Goal: Find contact information: Find contact information

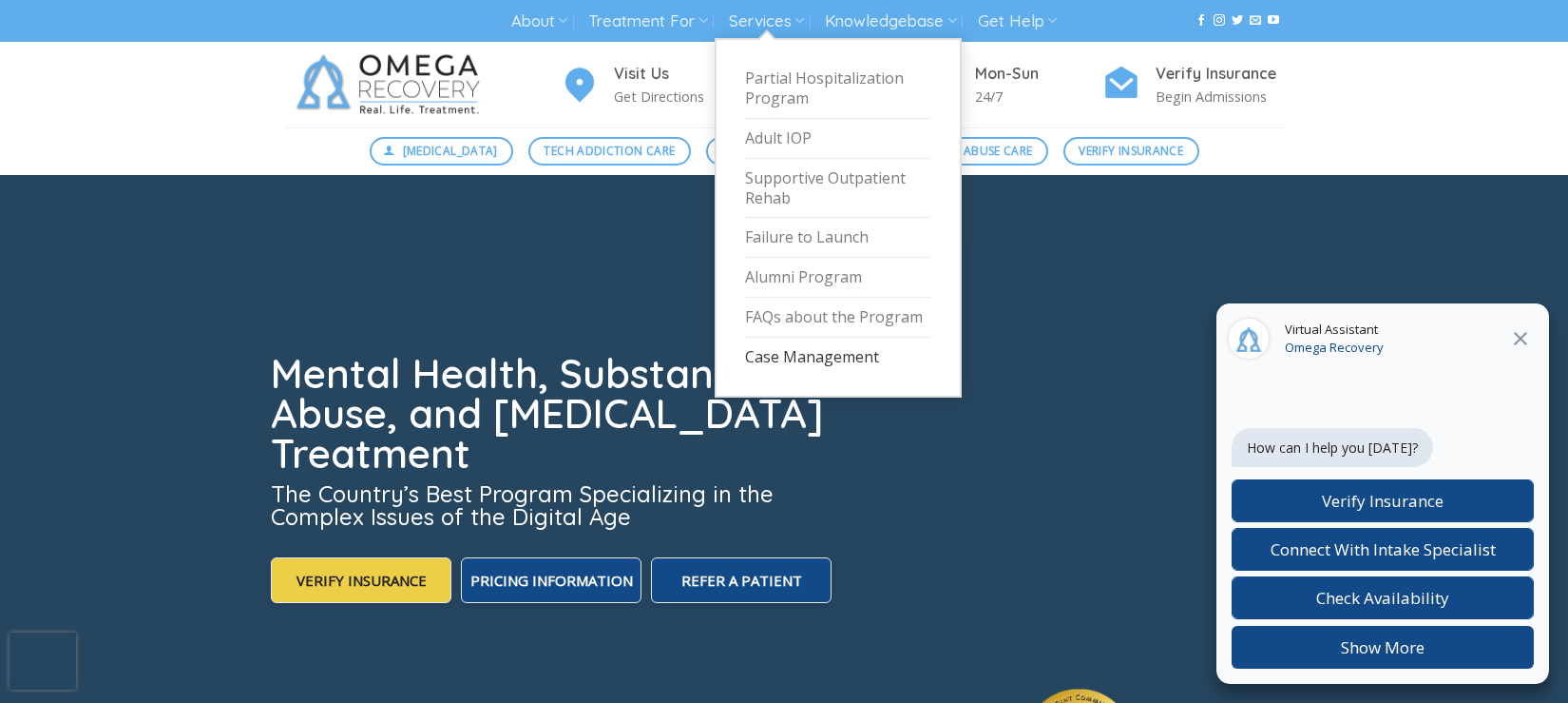
click at [823, 351] on link "Case Management" at bounding box center [838, 356] width 187 height 39
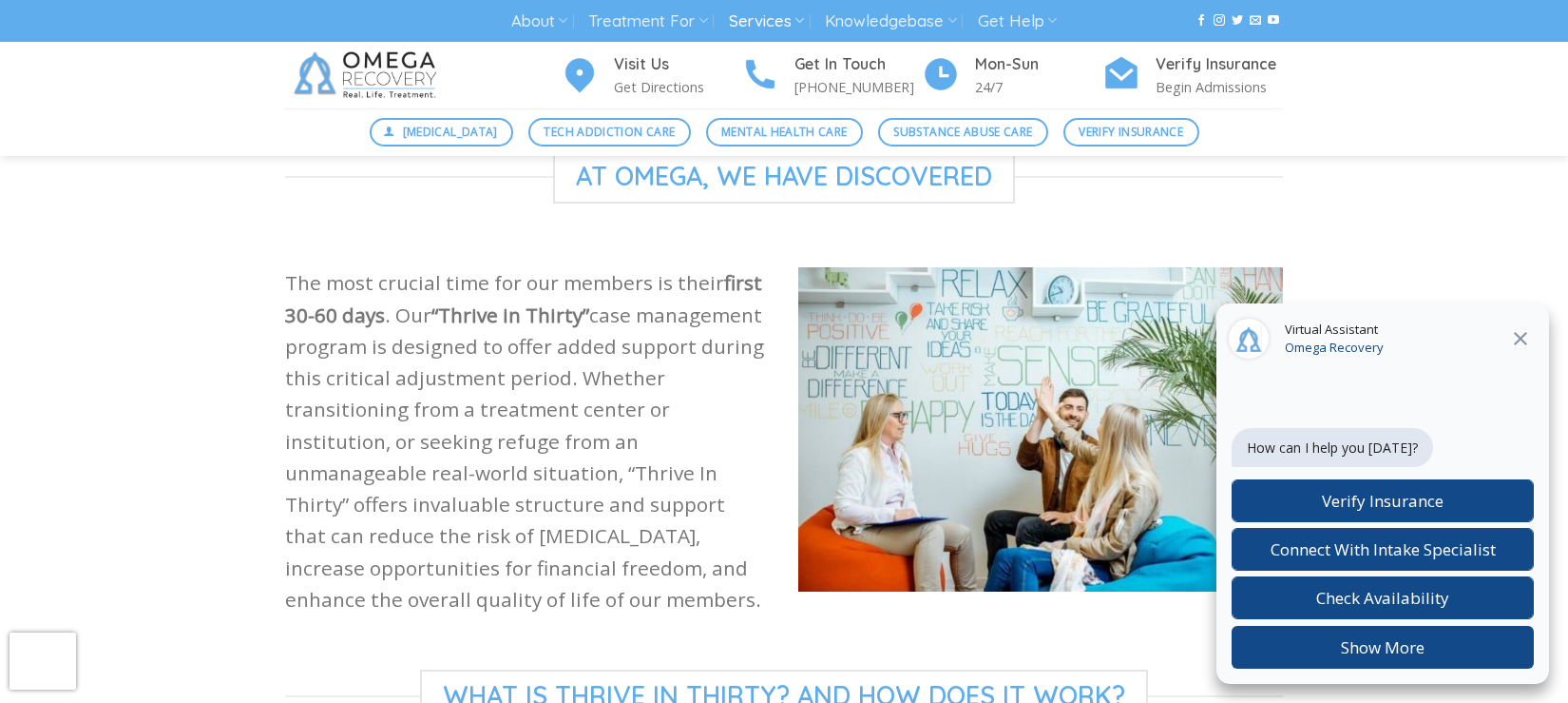
click at [1516, 330] on icon "Close" at bounding box center [1521, 339] width 23 height 23
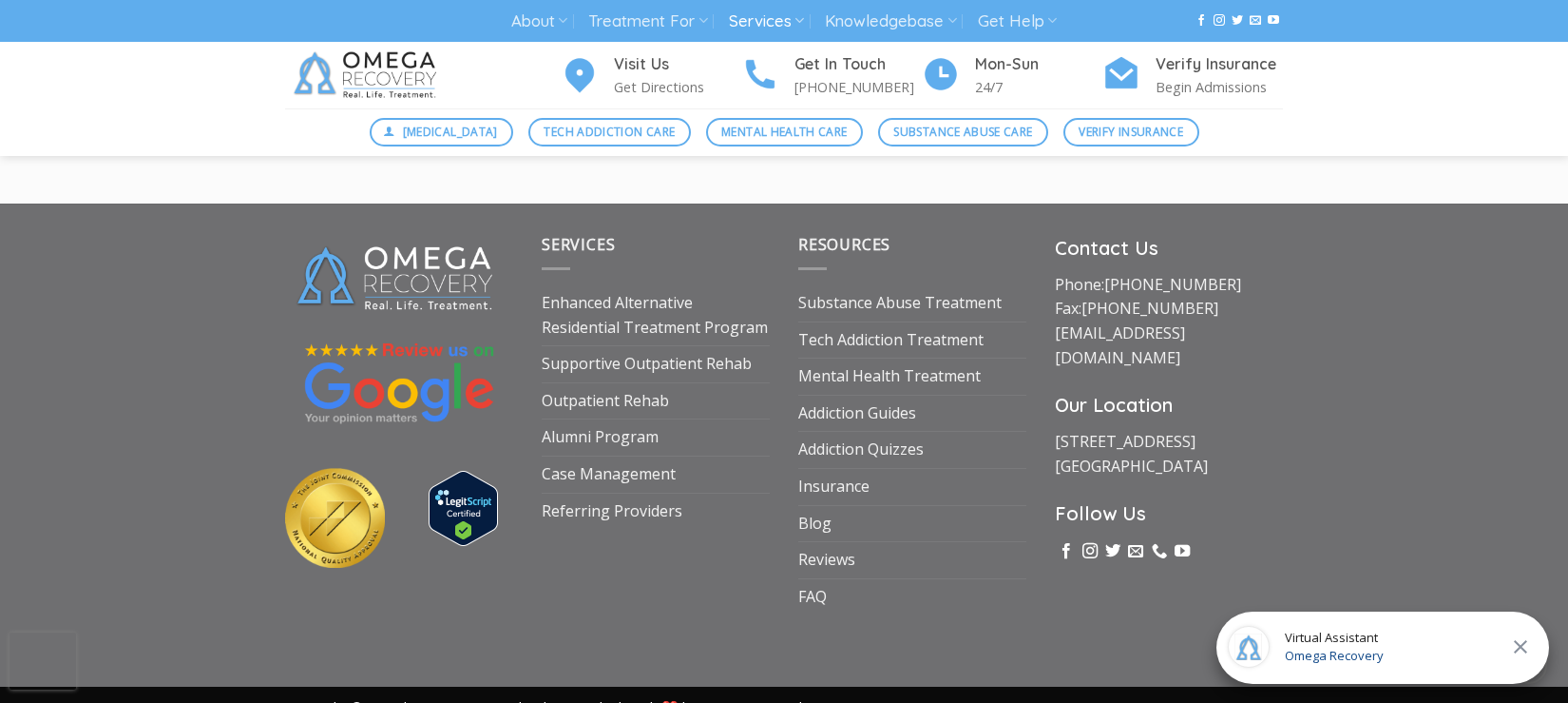
scroll to position [3571, 0]
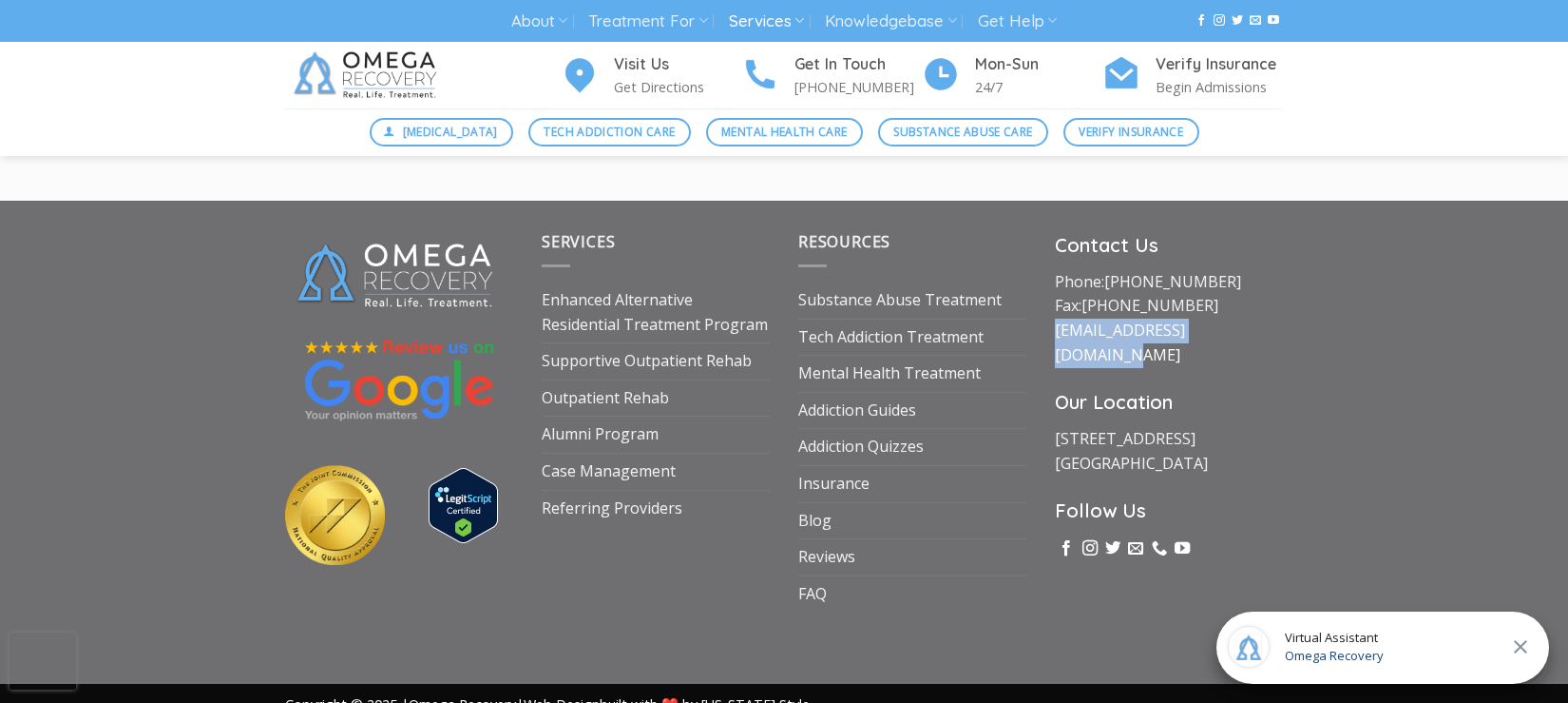
drag, startPoint x: 1233, startPoint y: 303, endPoint x: 1055, endPoint y: 303, distance: 178.0
click at [1055, 303] on p "Phone: (512) 601-5407 Fax: (855) 747-7980 intake@omegarecovery.org" at bounding box center [1169, 318] width 228 height 97
copy link "[EMAIL_ADDRESS][DOMAIN_NAME]"
